Goal: Communication & Community: Answer question/provide support

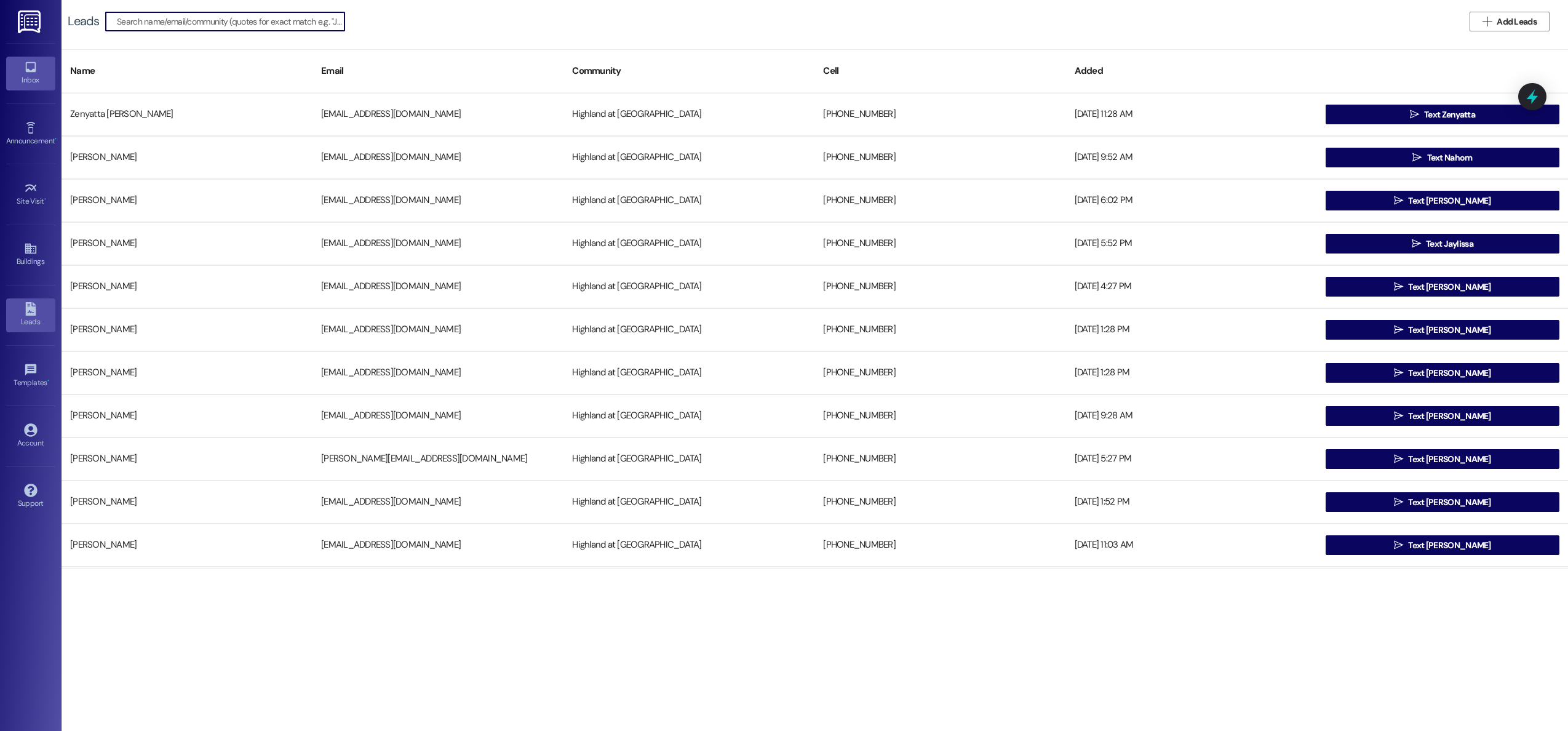
click at [32, 74] on div "Inbox" at bounding box center [31, 80] width 62 height 13
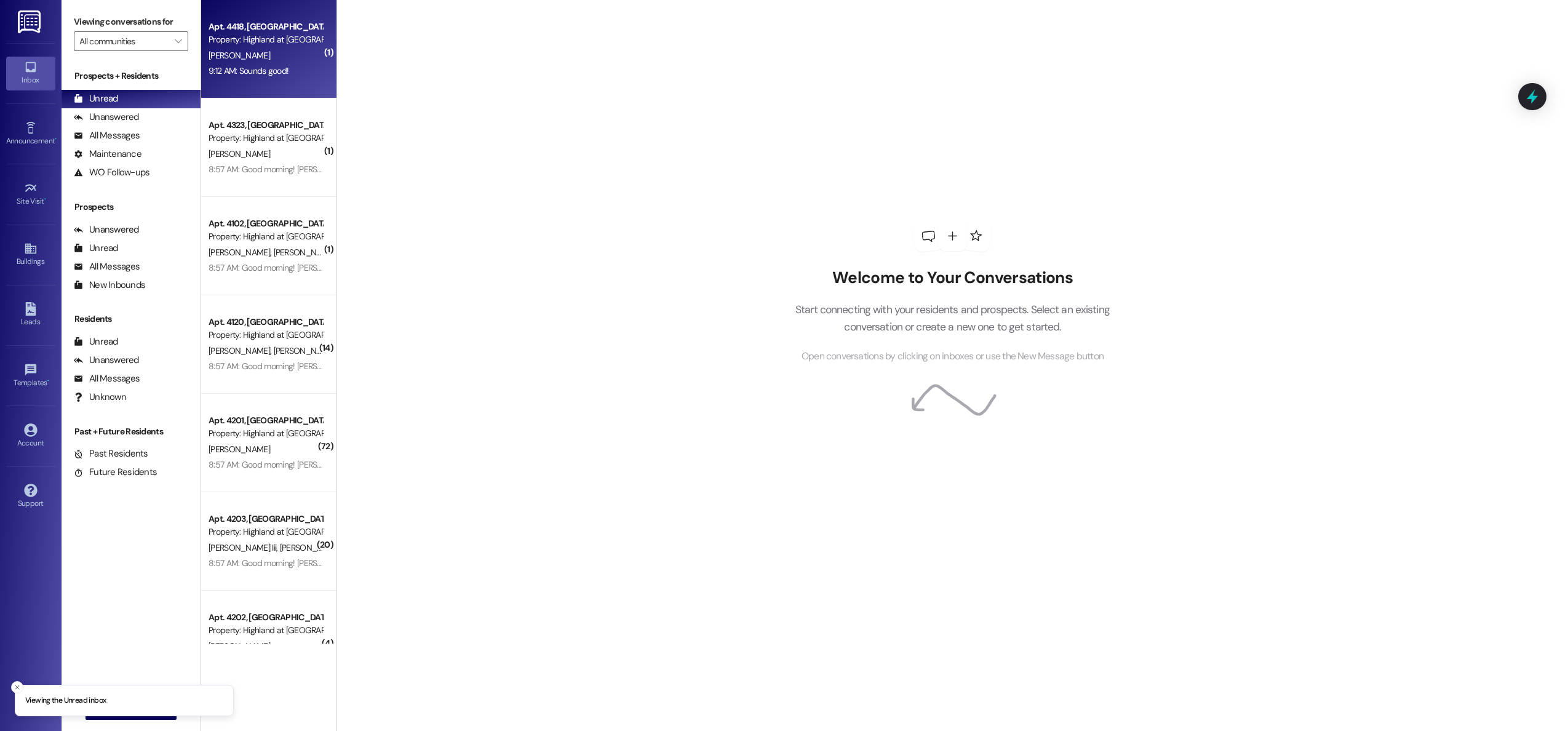
click at [244, 40] on div "Property: Highland at [GEOGRAPHIC_DATA]" at bounding box center [265, 40] width 113 height 13
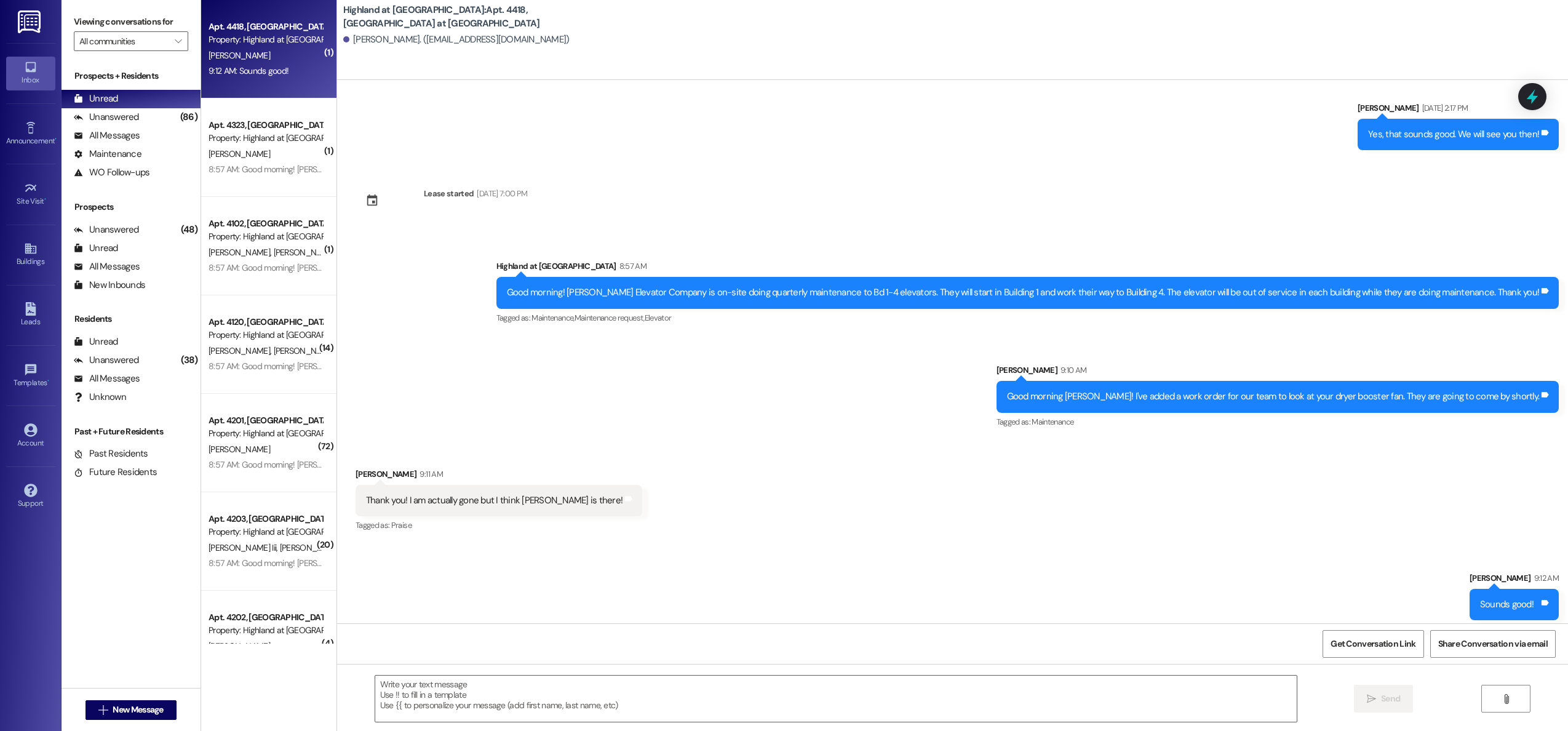
scroll to position [4522, 0]
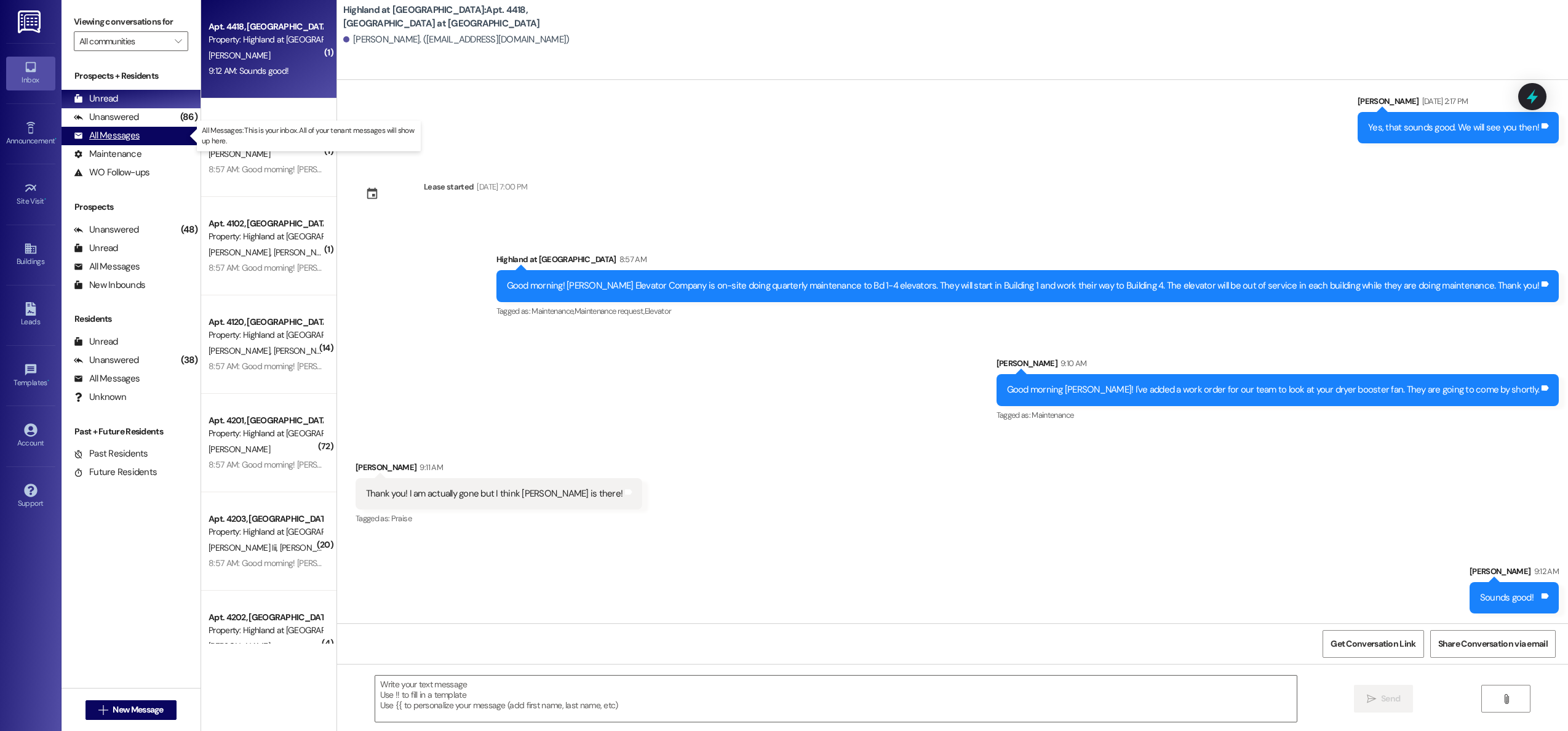
click at [125, 138] on div "All Messages" at bounding box center [106, 136] width 66 height 13
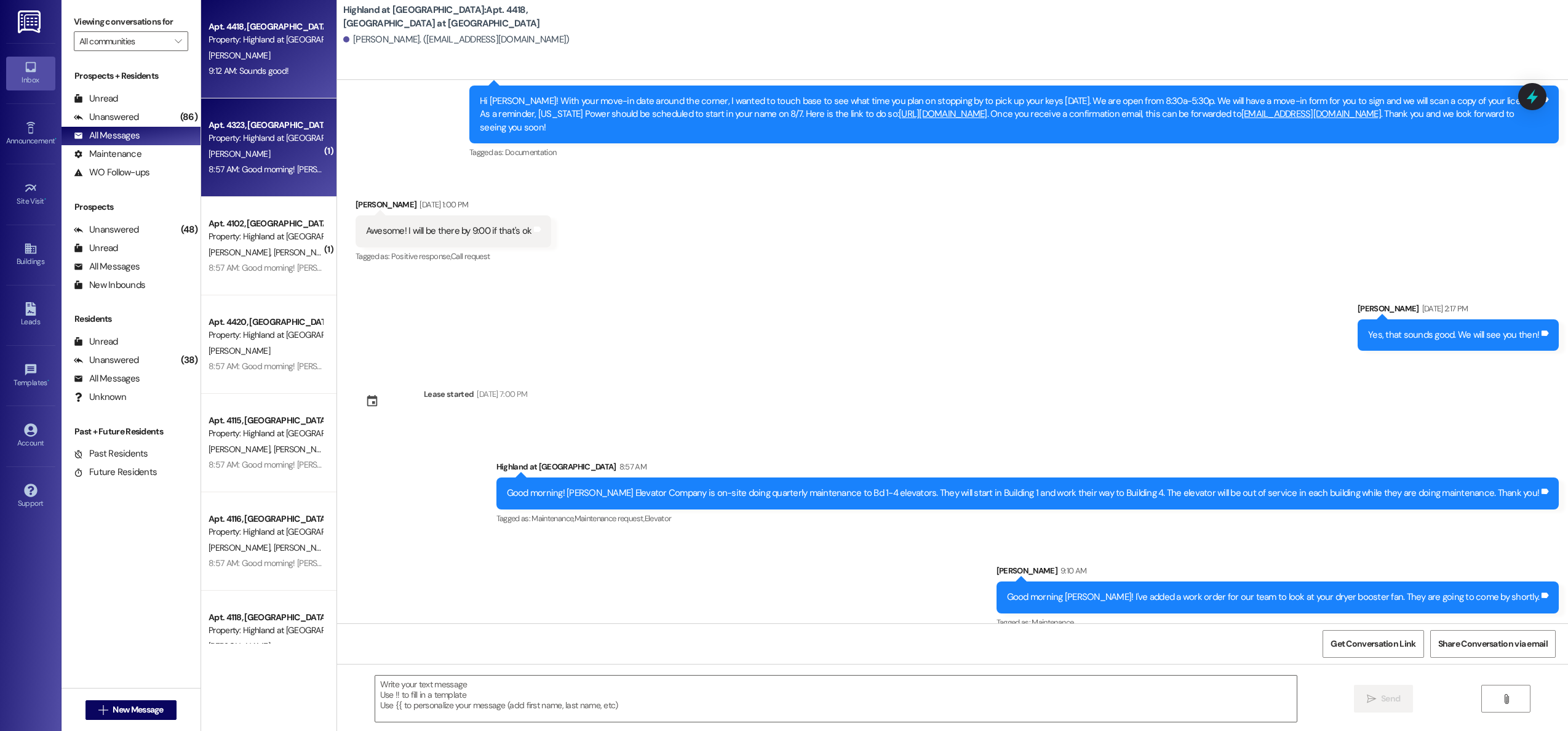
scroll to position [4435, 0]
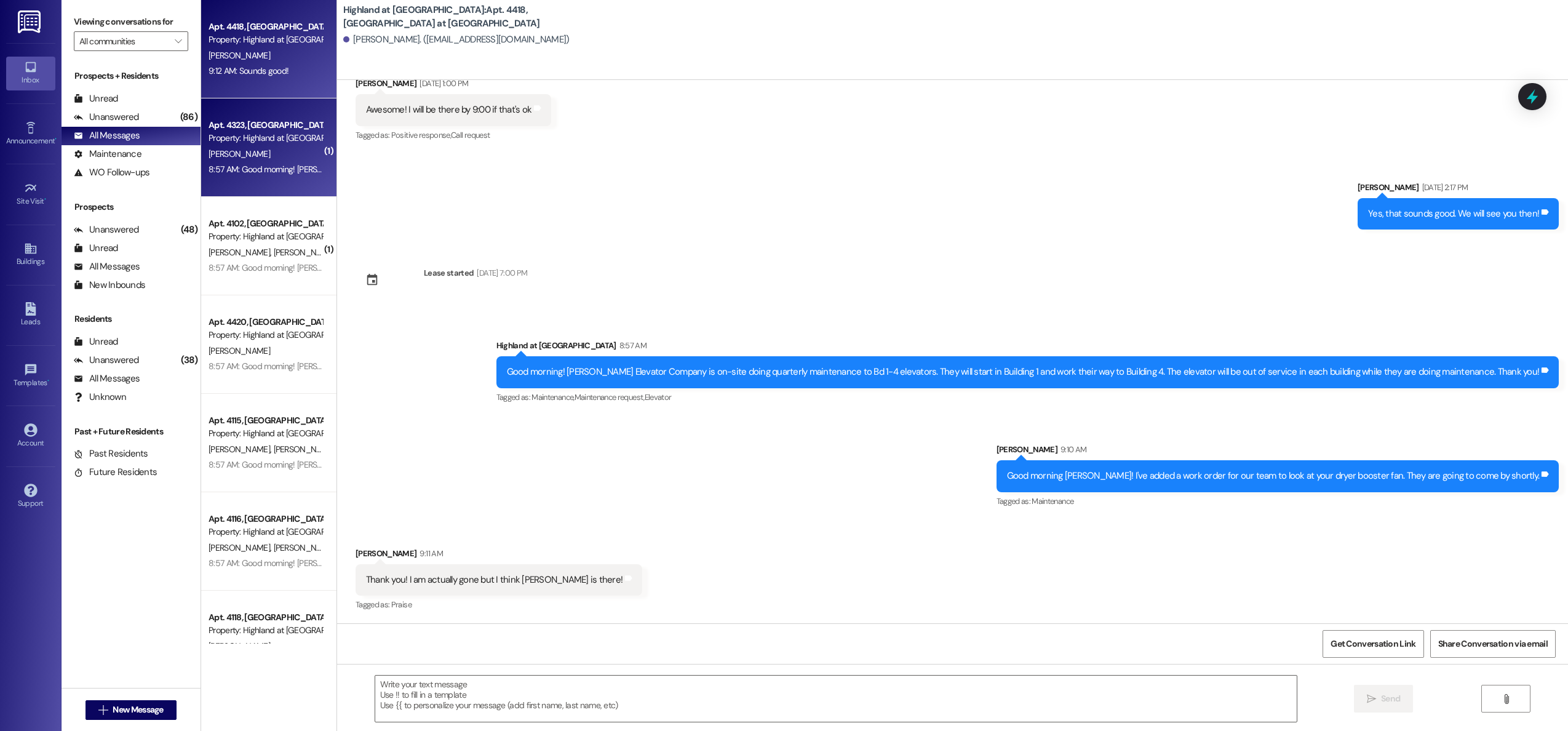
click at [264, 145] on div "Apt. 4323, [GEOGRAPHIC_DATA] at [GEOGRAPHIC_DATA] Property: [GEOGRAPHIC_DATA] a…" at bounding box center [265, 132] width 117 height 29
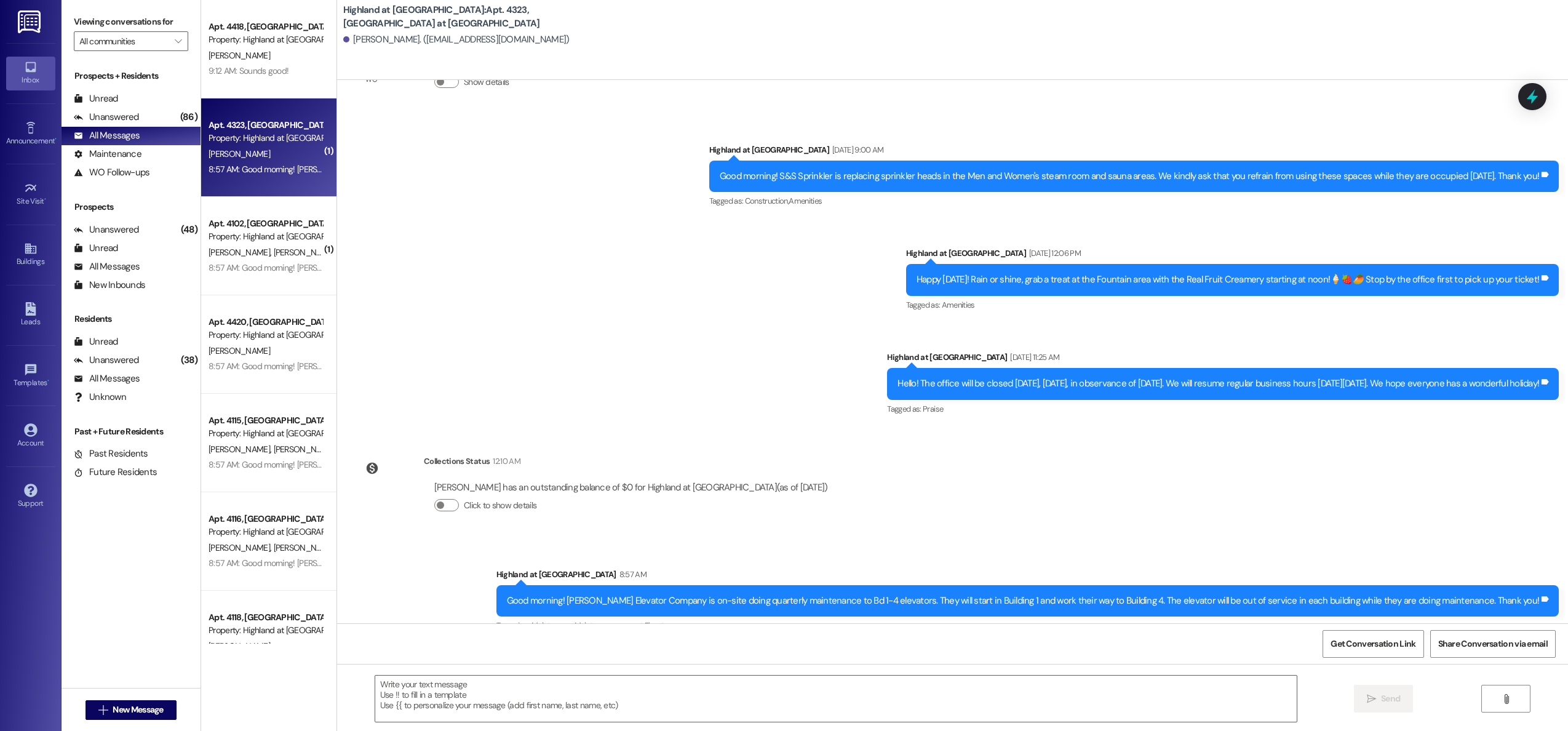
scroll to position [308, 0]
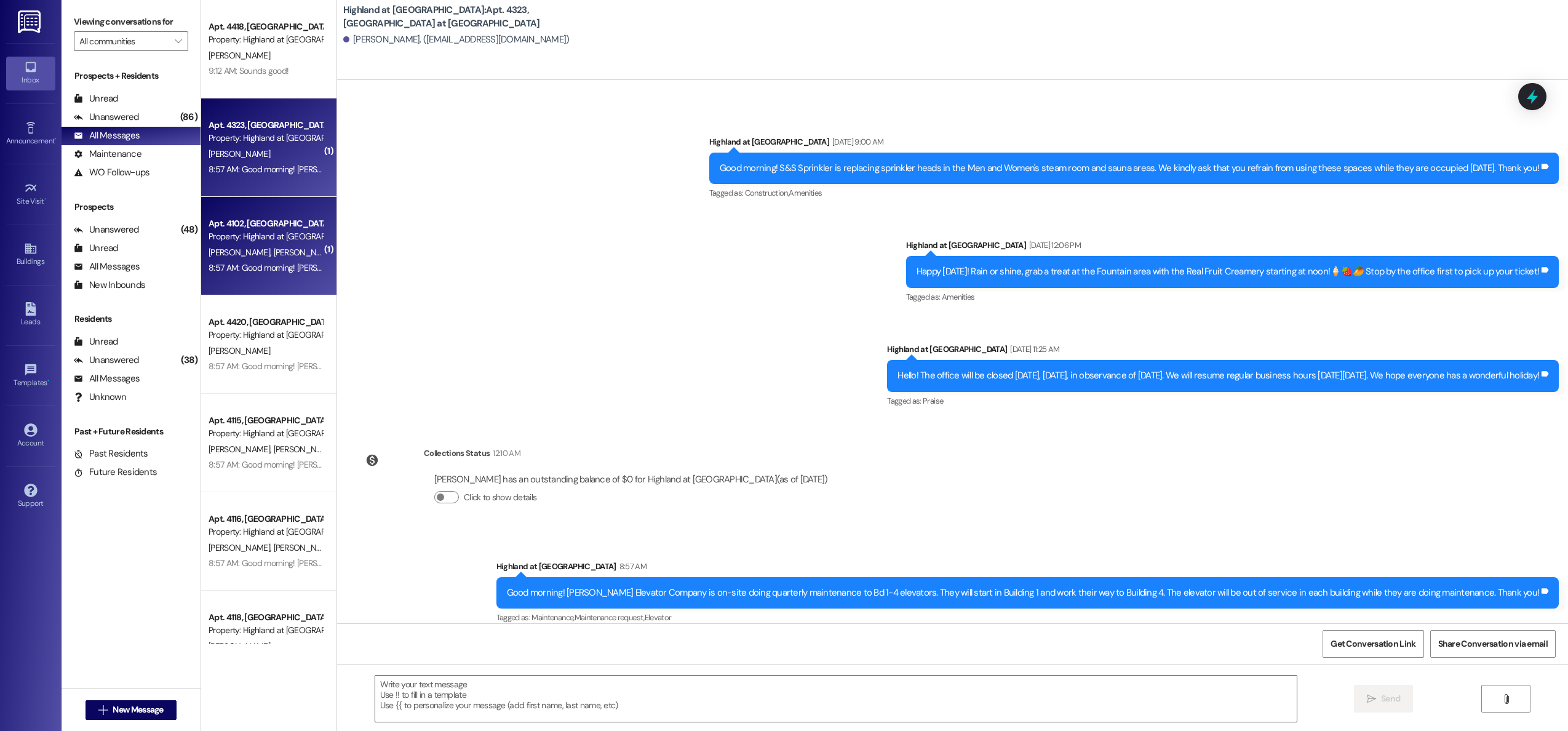
click at [279, 226] on div "Apt. 4102, [GEOGRAPHIC_DATA] at [GEOGRAPHIC_DATA]" at bounding box center [265, 224] width 113 height 13
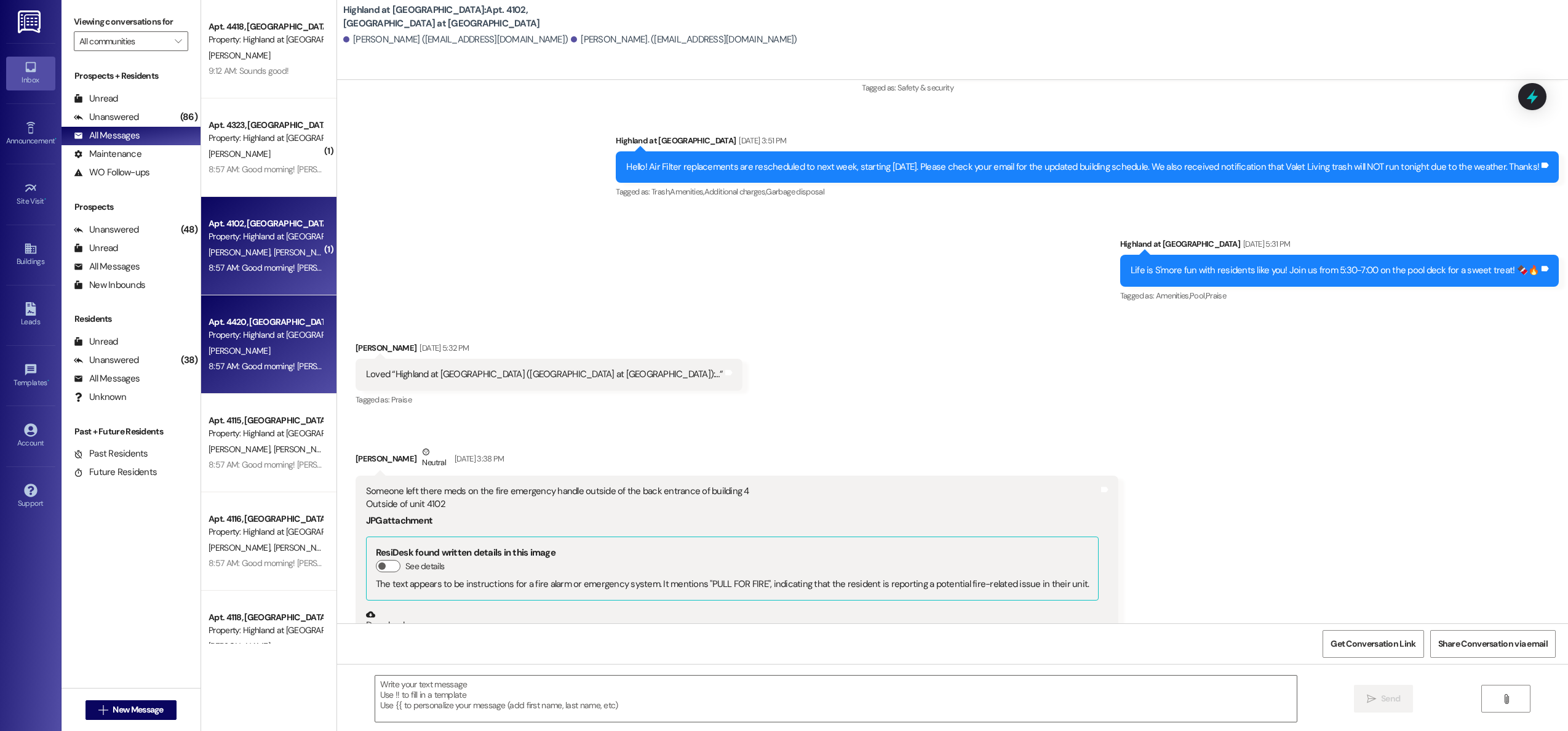
scroll to position [5685, 0]
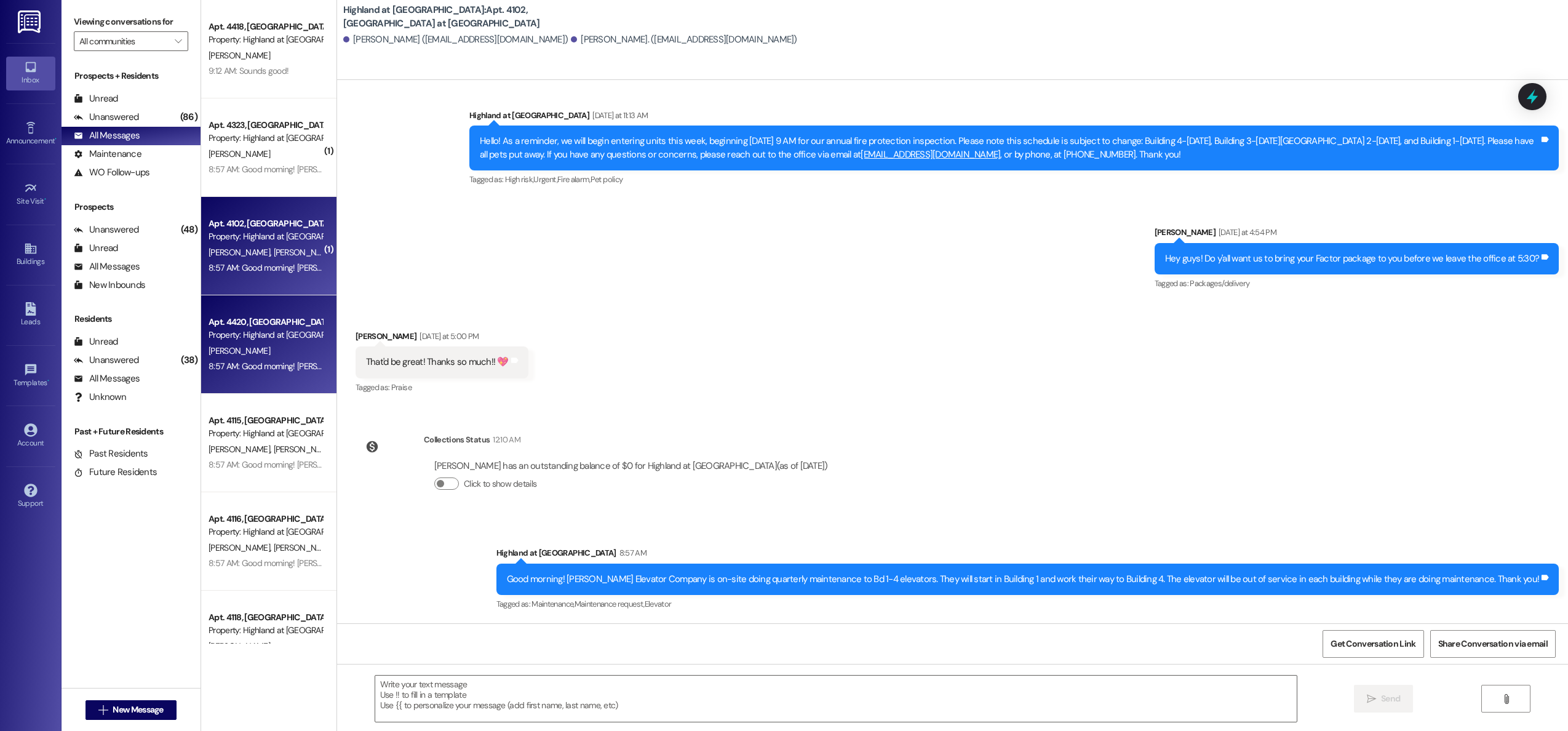
click at [264, 325] on div "Apt. 4420, [GEOGRAPHIC_DATA] at [GEOGRAPHIC_DATA]" at bounding box center [265, 322] width 113 height 13
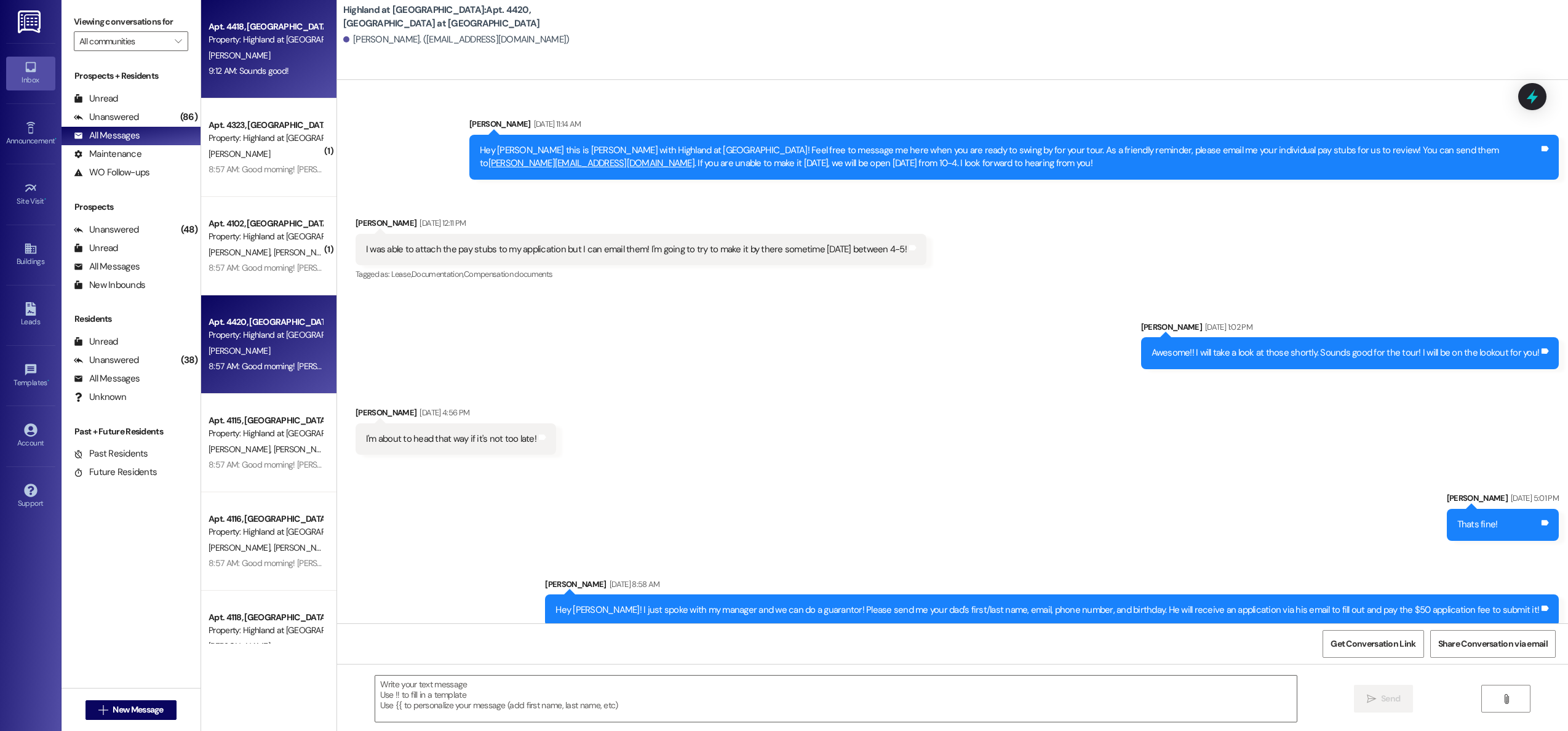
click at [256, 48] on div "[PERSON_NAME]" at bounding box center [265, 55] width 117 height 15
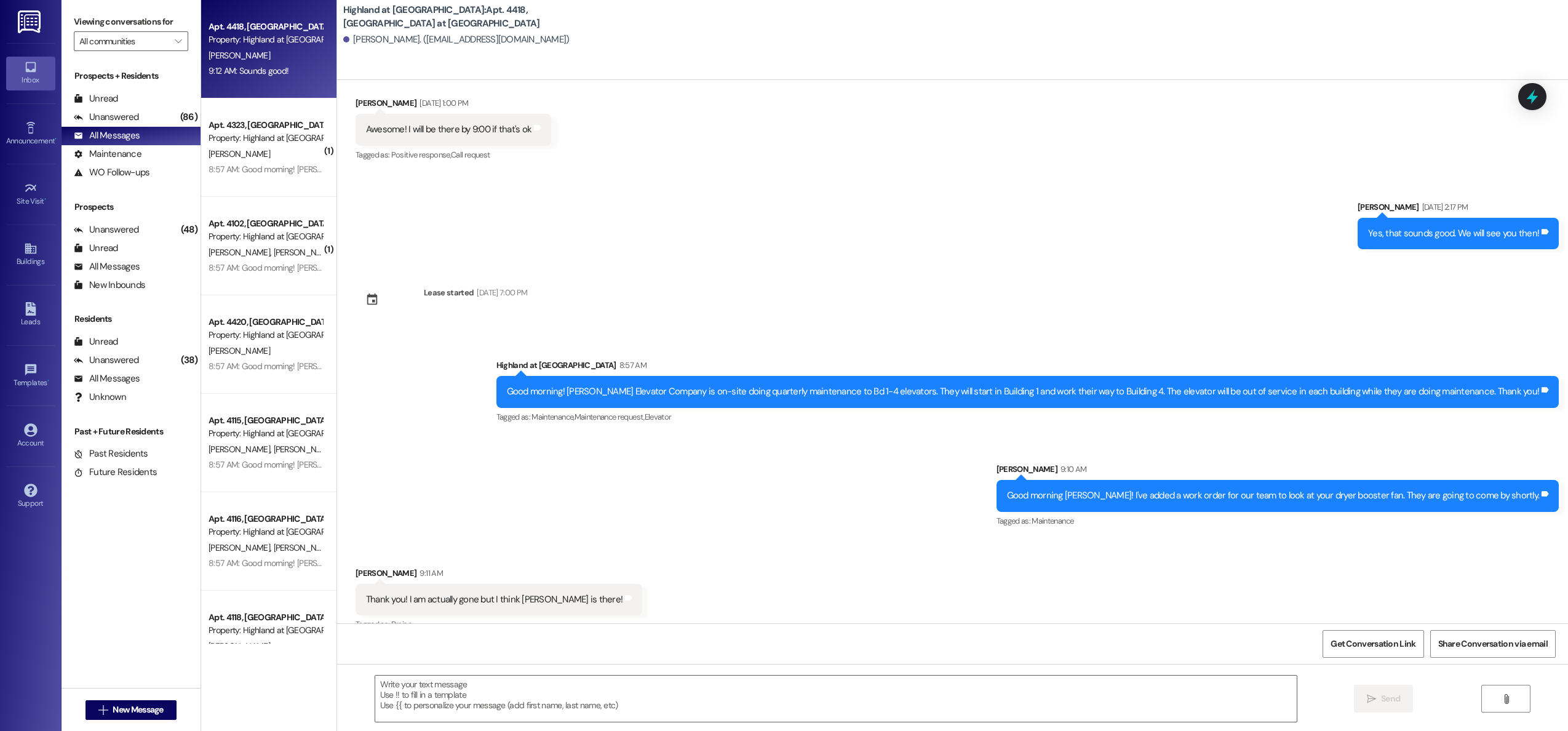
scroll to position [4522, 0]
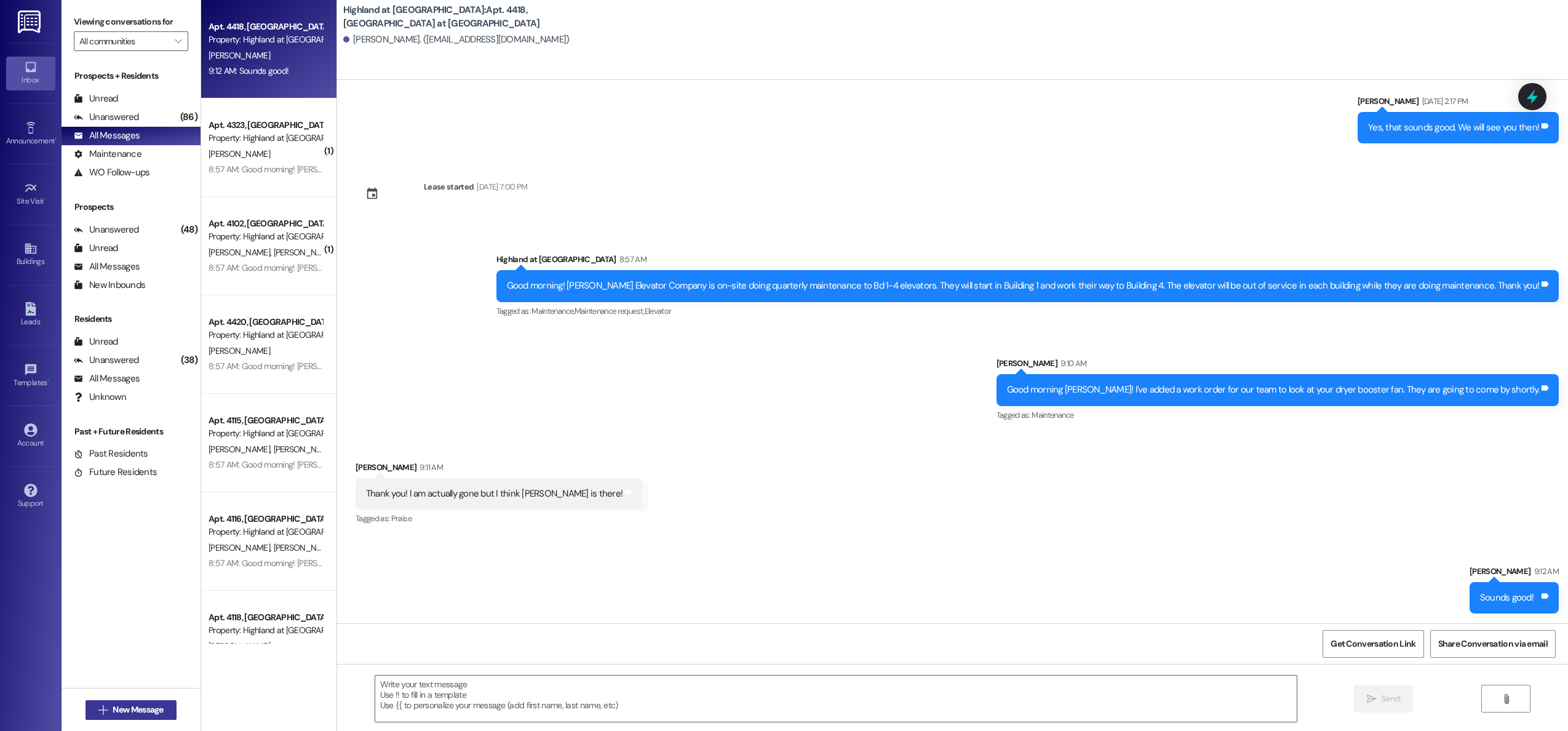
click at [113, 708] on span "New Message" at bounding box center [138, 710] width 51 height 13
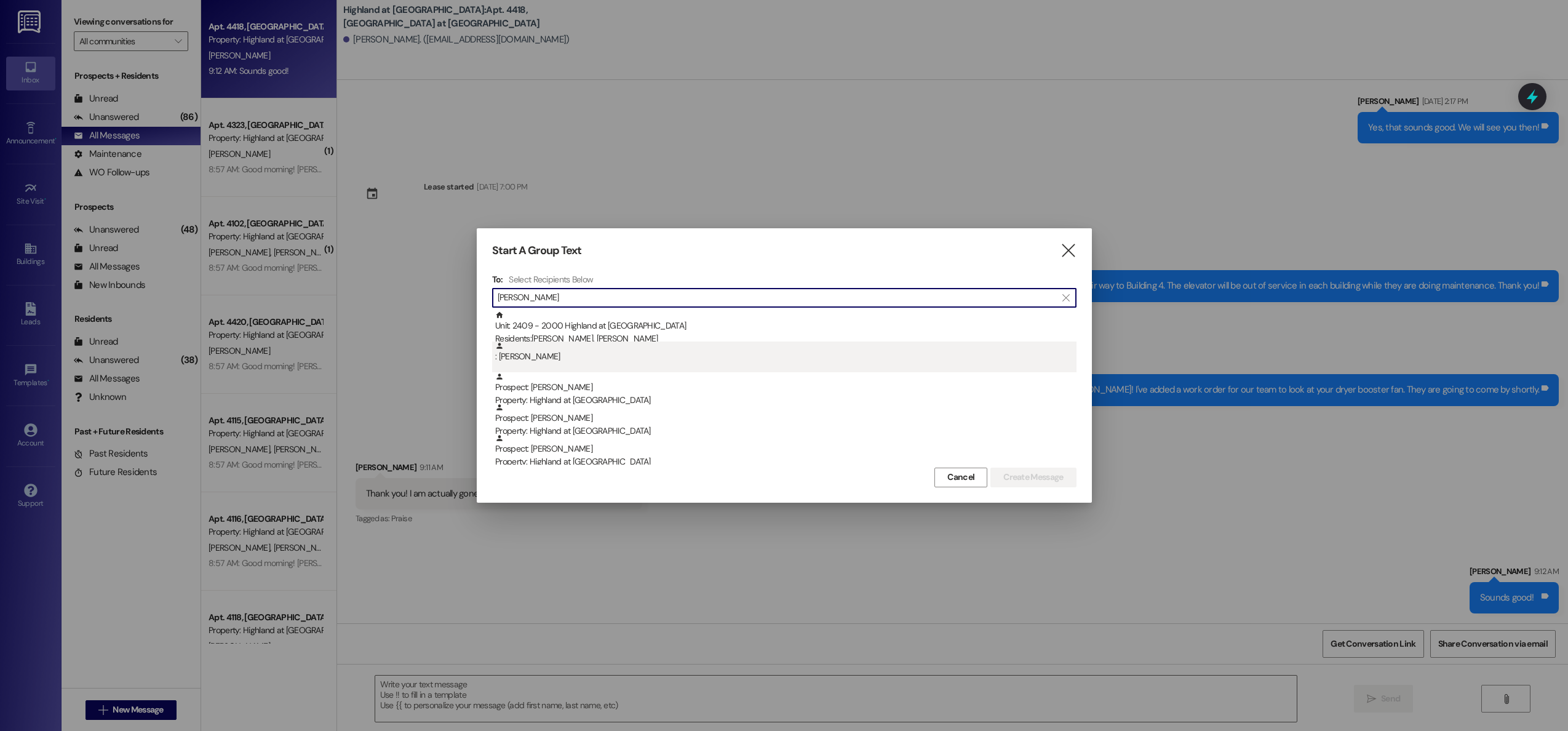
type input "[PERSON_NAME]"
click at [509, 358] on div ": [PERSON_NAME]" at bounding box center [786, 352] width 582 height 21
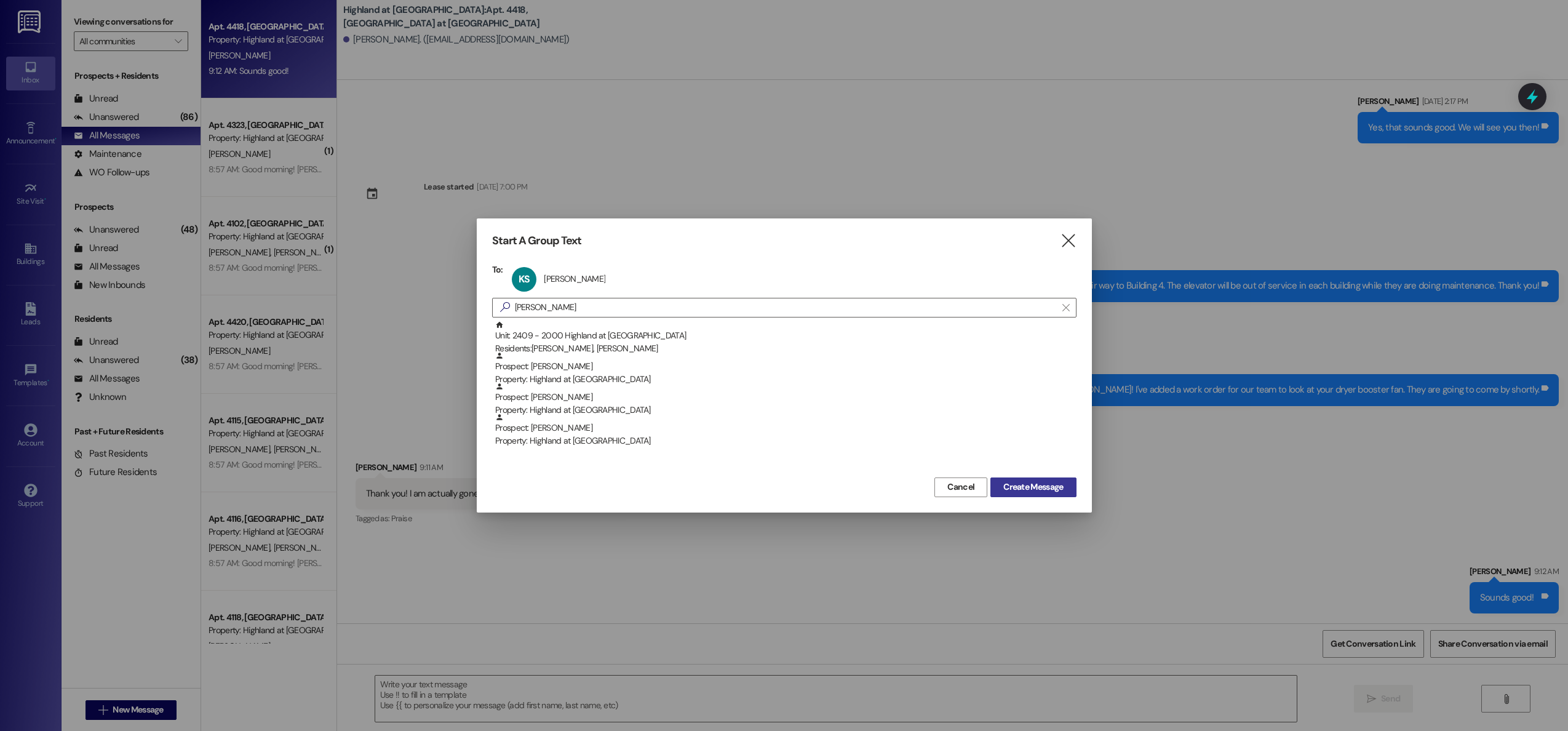
click at [1032, 487] on span "Create Message" at bounding box center [1033, 487] width 60 height 13
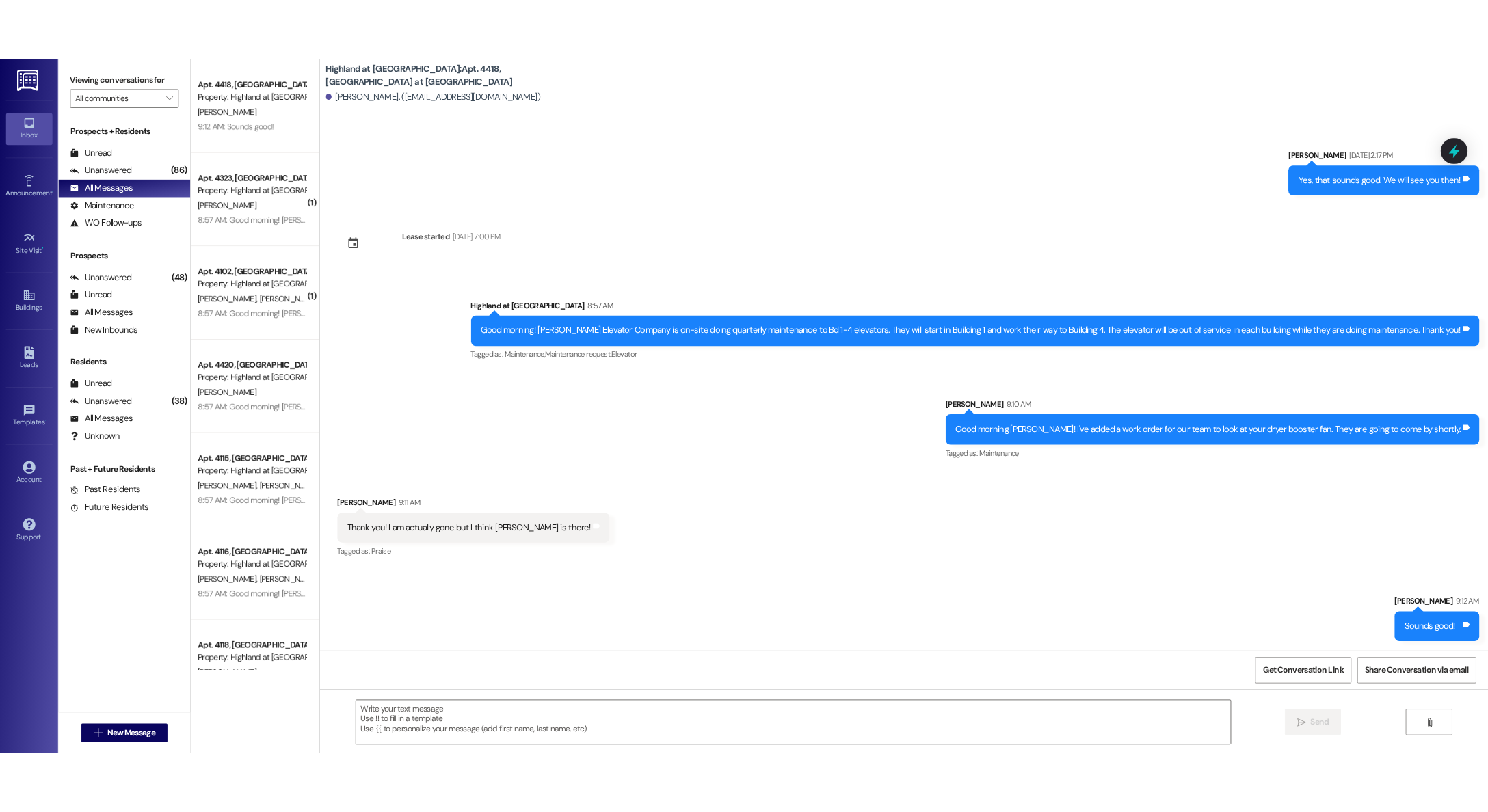
scroll to position [0, 0]
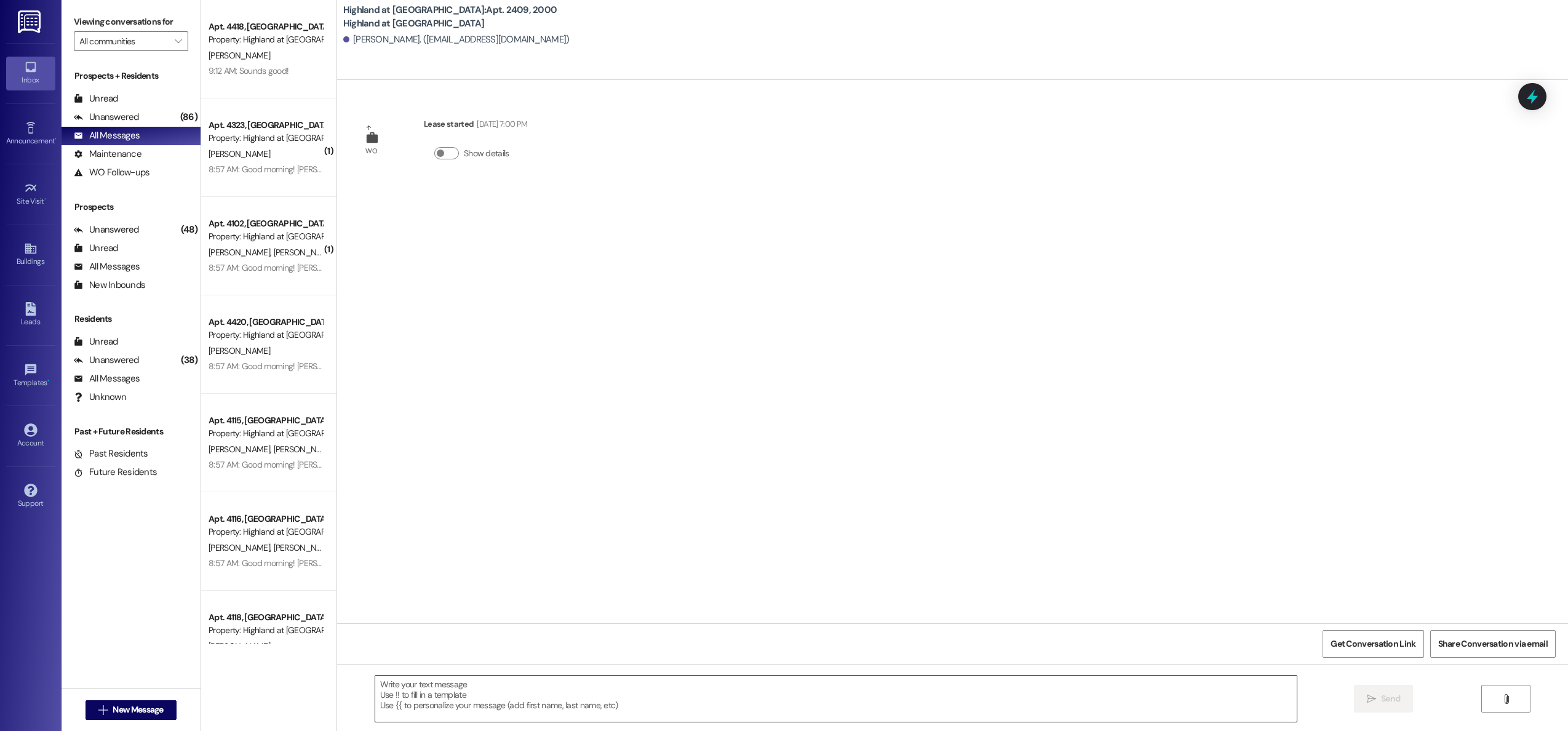
click at [635, 688] on textarea at bounding box center [836, 698] width 922 height 46
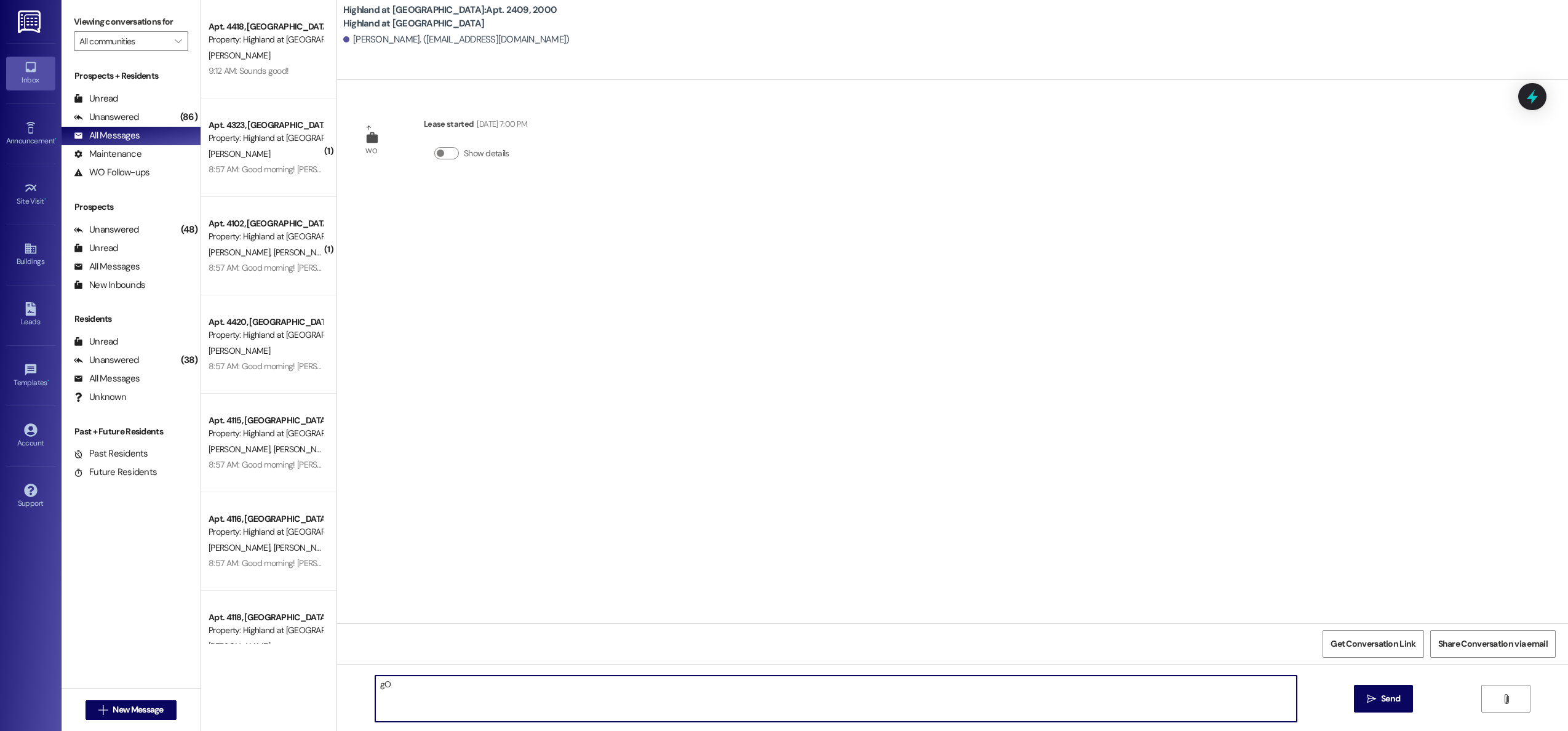
type textarea "g"
type textarea "Good afternoon [PERSON_NAME], we found a credit card with your name on it. Are …"
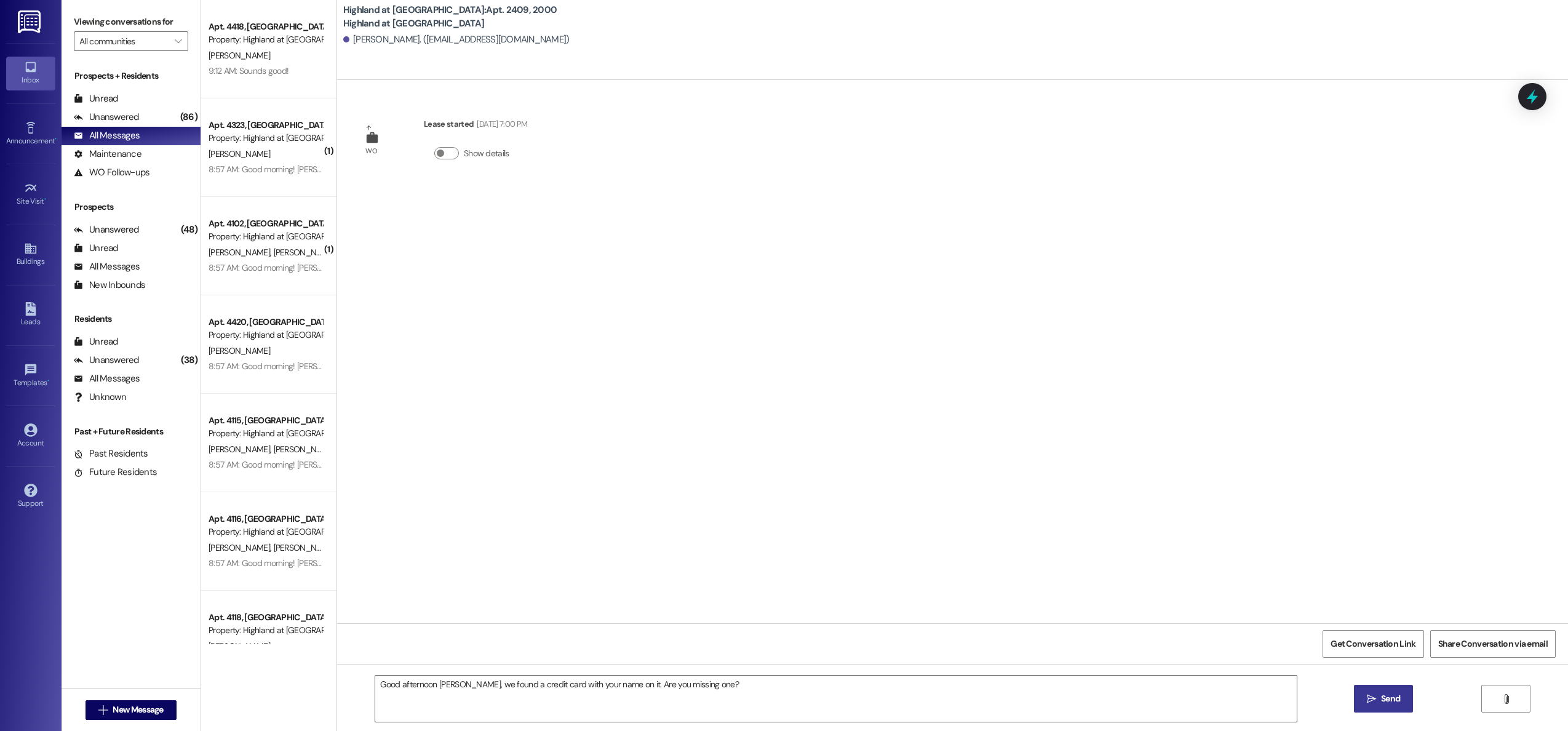
click at [1382, 700] on span "Send" at bounding box center [1391, 698] width 19 height 13
